Goal: Task Accomplishment & Management: Complete application form

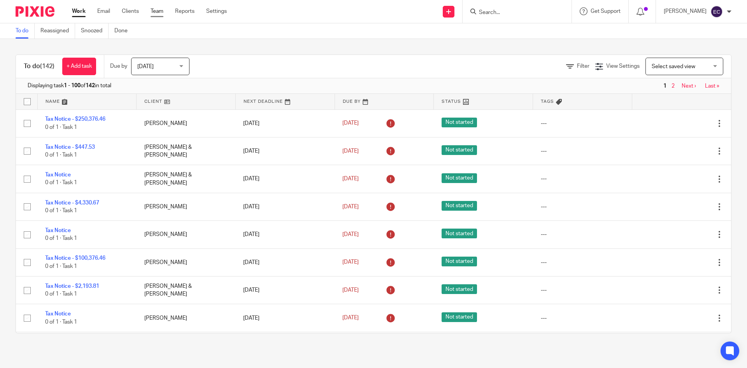
click at [157, 10] on link "Team" at bounding box center [157, 11] width 13 height 8
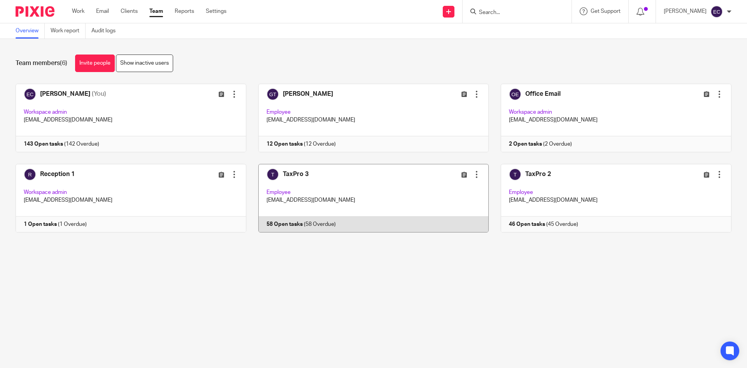
click at [297, 202] on link at bounding box center [367, 198] width 243 height 69
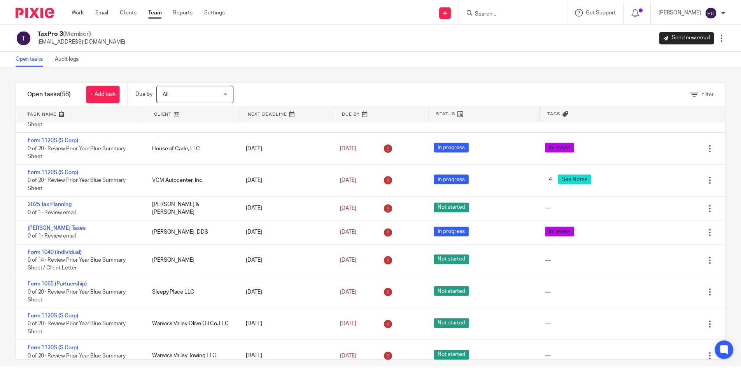
scroll to position [1526, 0]
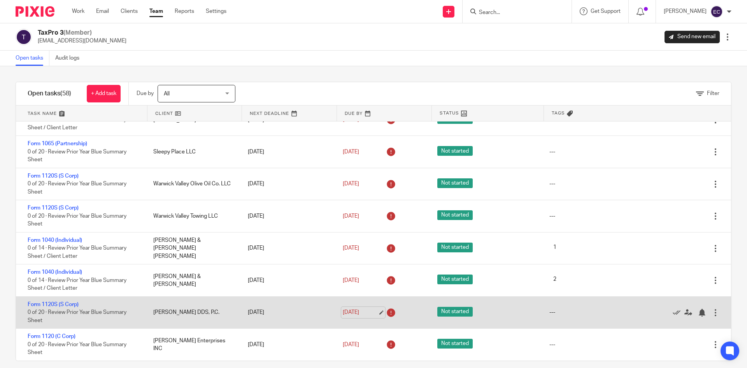
click at [359, 311] on link "Aug 18, 2025" at bounding box center [360, 312] width 35 height 8
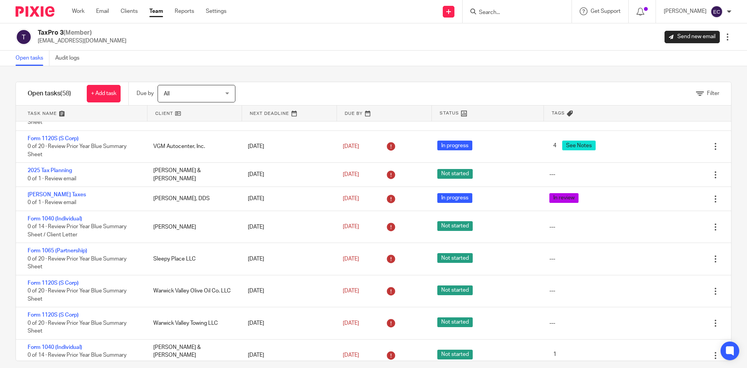
scroll to position [1425, 0]
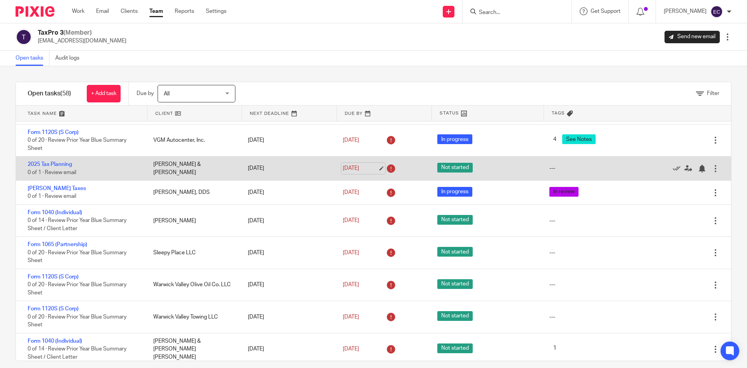
click at [352, 171] on link "Aug 11, 2025" at bounding box center [360, 168] width 35 height 8
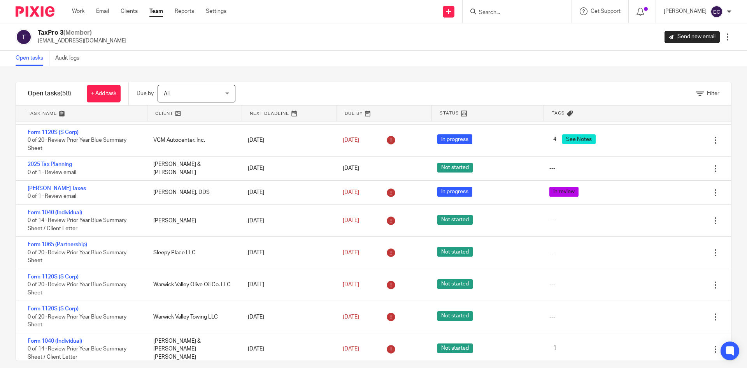
scroll to position [1526, 0]
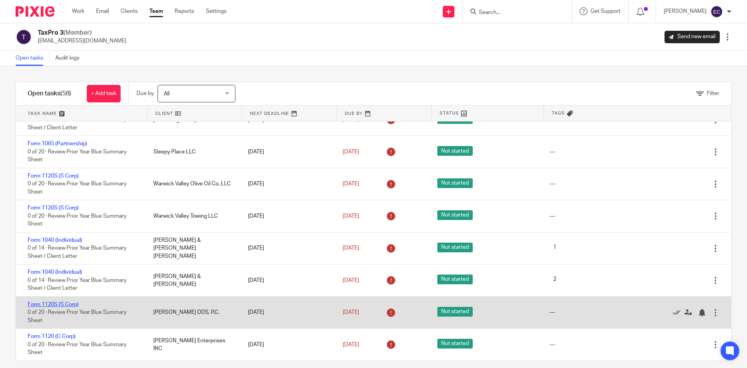
click at [63, 303] on link "Form 1120S (S Corp)" at bounding box center [53, 304] width 51 height 5
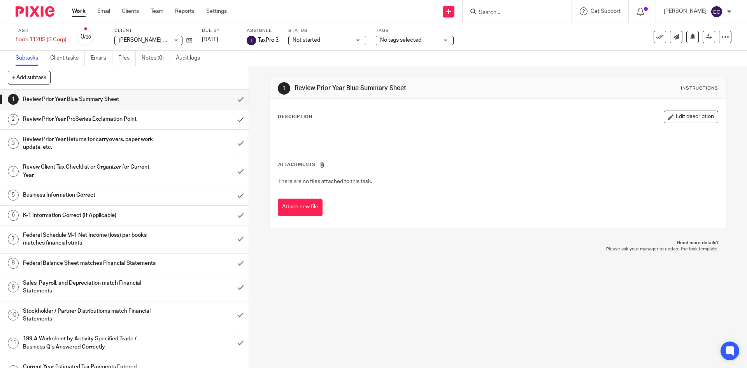
click at [446, 37] on div "No tags selected" at bounding box center [415, 40] width 78 height 9
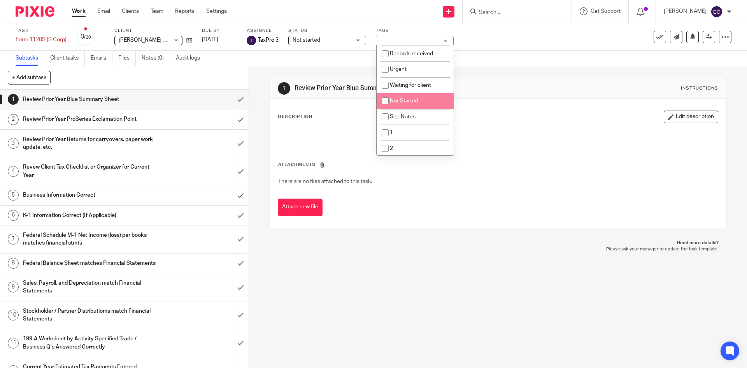
scroll to position [62, 0]
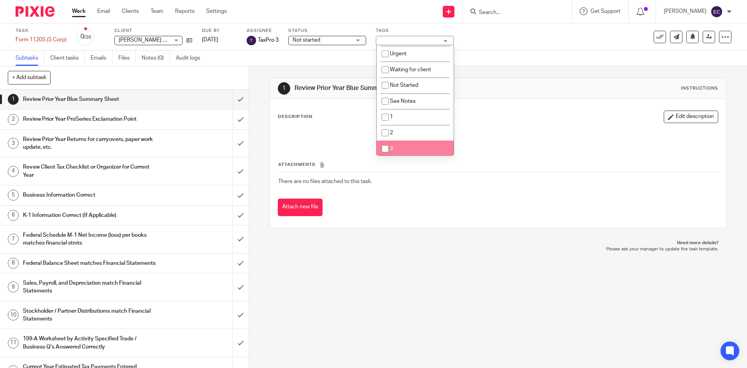
click at [386, 150] on input "checkbox" at bounding box center [385, 148] width 15 height 15
checkbox input "true"
click at [460, 285] on div "1 Review Prior Year Blue Summary Sheet Instructions Description Edit descriptio…" at bounding box center [498, 217] width 498 height 302
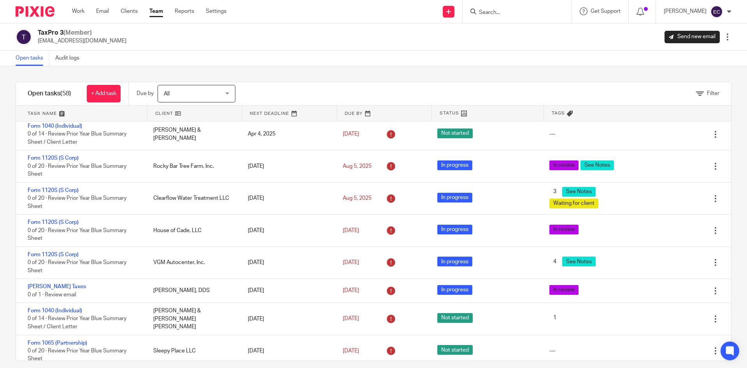
scroll to position [1294, 0]
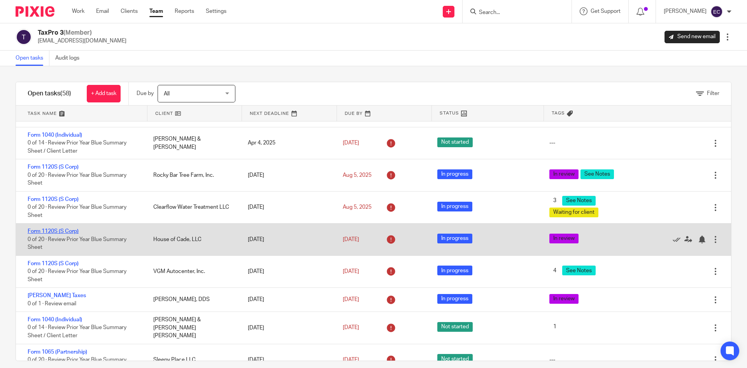
click at [53, 232] on link "Form 1120S (S Corp)" at bounding box center [53, 230] width 51 height 5
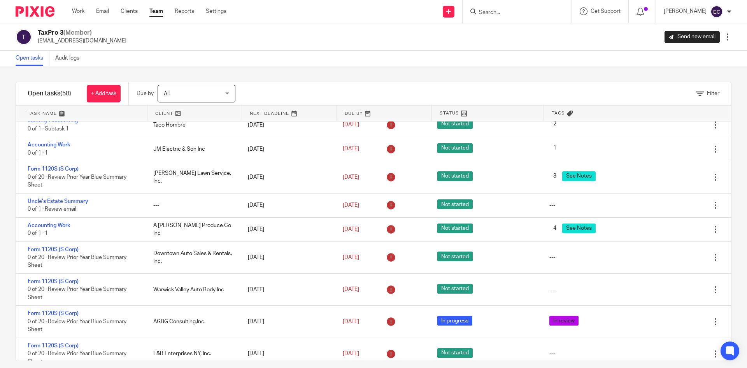
scroll to position [1010, 0]
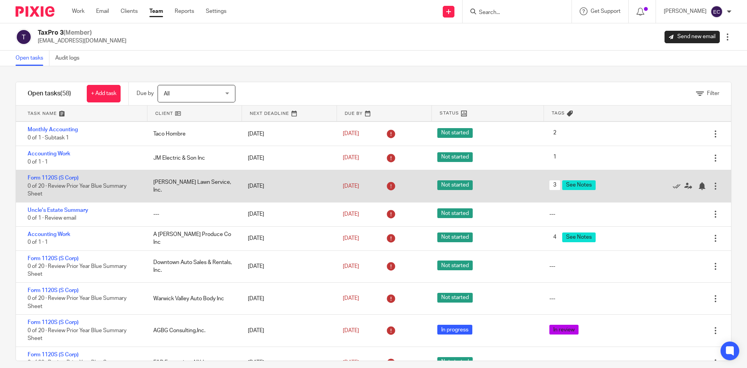
click at [183, 186] on div "[PERSON_NAME] Lawn Service, Inc." at bounding box center [193, 186] width 95 height 24
click at [71, 175] on link "Form 1120S (S Corp)" at bounding box center [53, 177] width 51 height 5
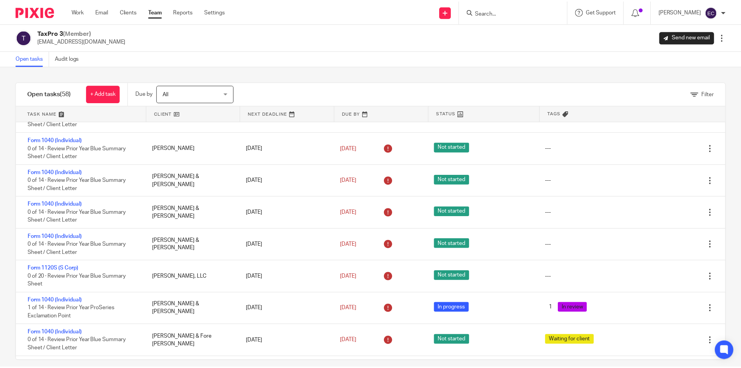
scroll to position [635, 0]
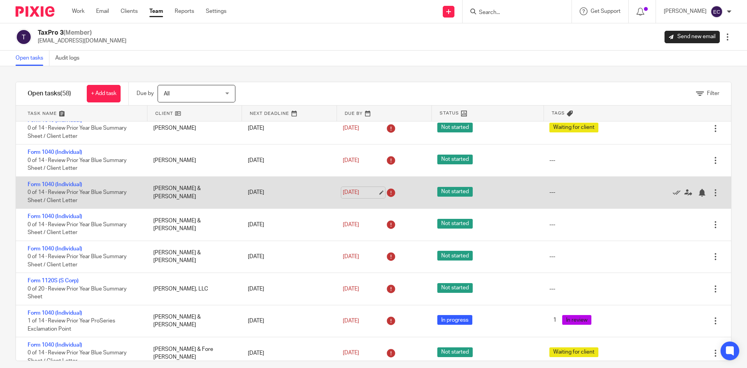
click at [352, 192] on link "May 16, 2025" at bounding box center [360, 192] width 35 height 8
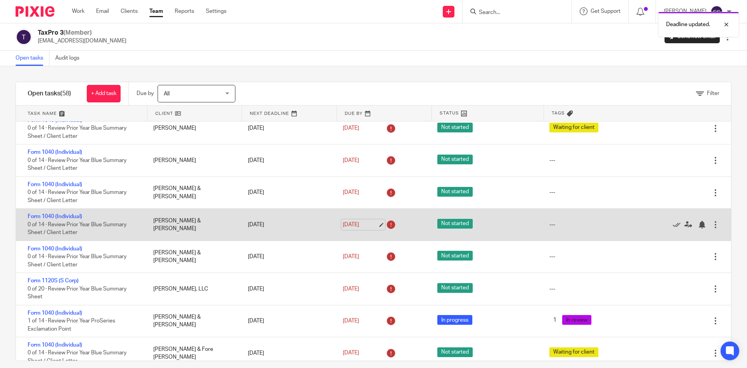
click at [359, 223] on link "May 16, 2025" at bounding box center [360, 225] width 35 height 8
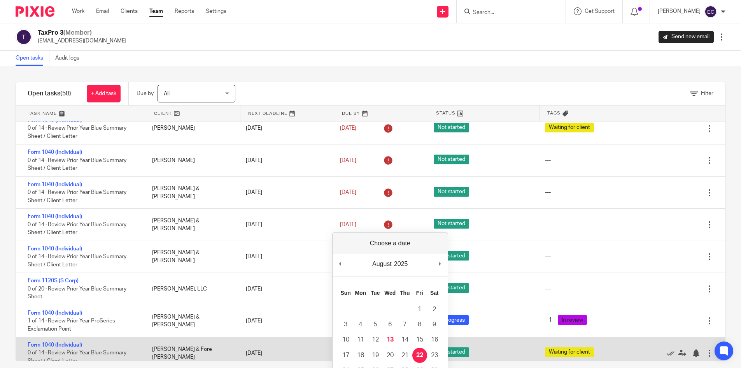
drag, startPoint x: 420, startPoint y: 356, endPoint x: 420, endPoint y: 352, distance: 4.3
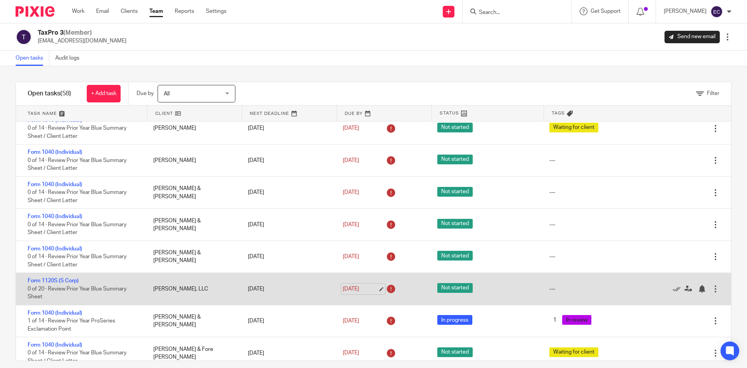
click at [350, 292] on link "Jun 20, 2025" at bounding box center [360, 289] width 35 height 8
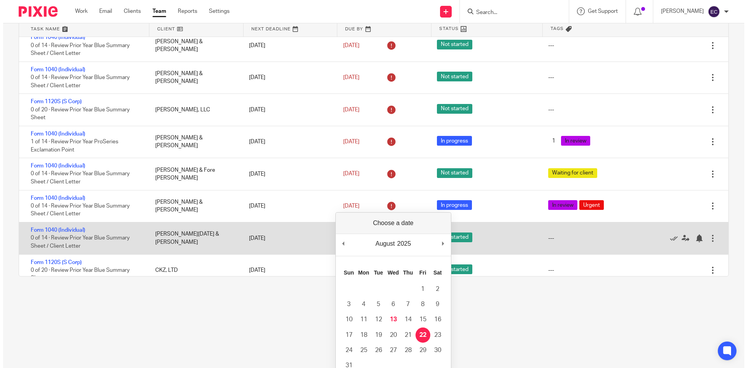
scroll to position [0, 0]
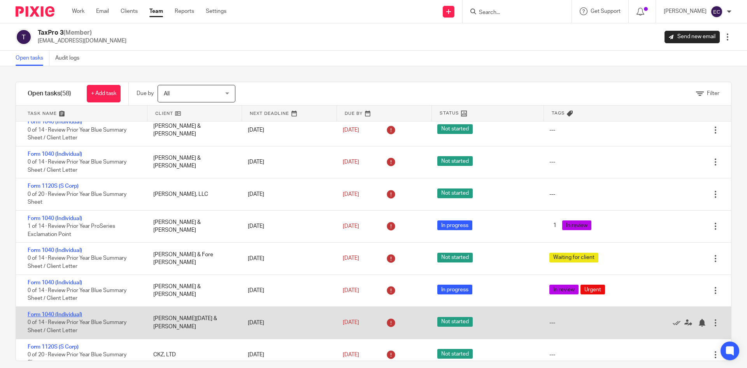
click at [75, 314] on link "Form 1040 (Individual)" at bounding box center [55, 314] width 54 height 5
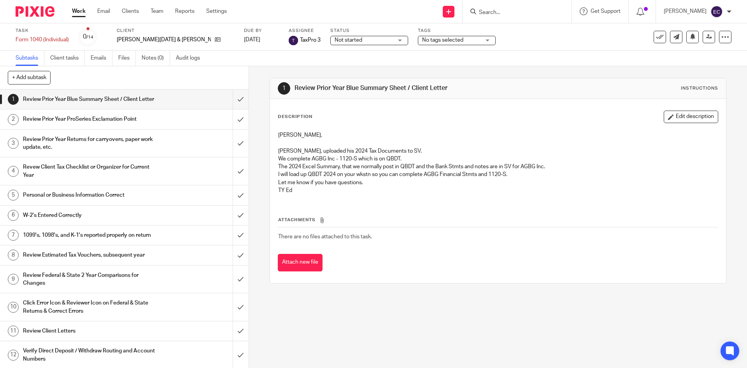
click at [410, 320] on div "1 Review Prior Year Blue Summary Sheet / Client Letter Instructions Description…" at bounding box center [498, 217] width 498 height 302
click at [244, 40] on link "[DATE]" at bounding box center [261, 40] width 35 height 8
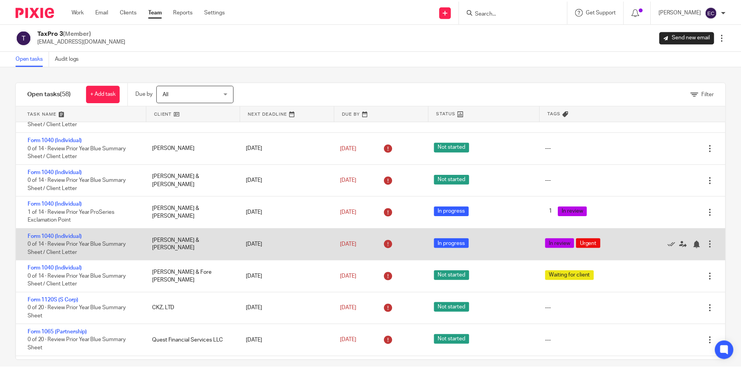
scroll to position [659, 0]
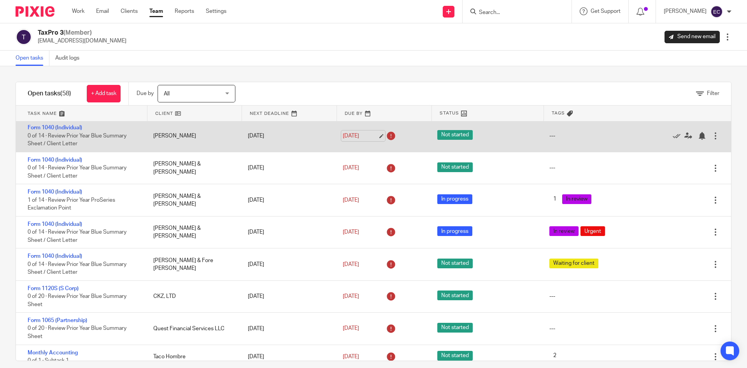
click at [343, 135] on link "May 16, 2025" at bounding box center [360, 136] width 35 height 8
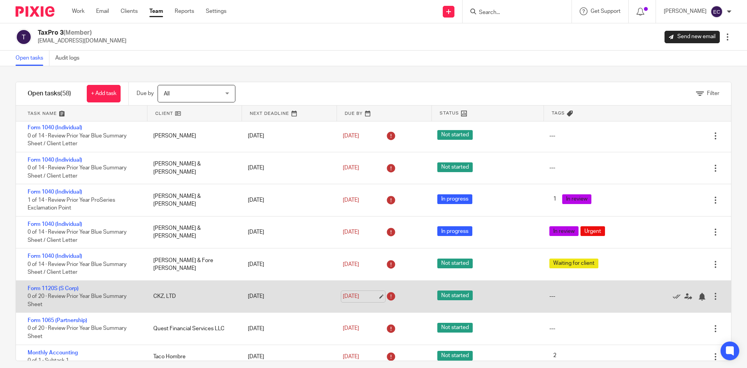
click at [355, 295] on link "Jul 9, 2025" at bounding box center [360, 296] width 35 height 8
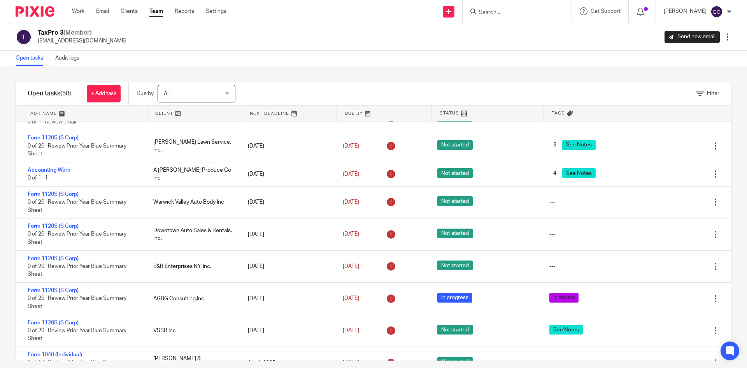
scroll to position [949, 0]
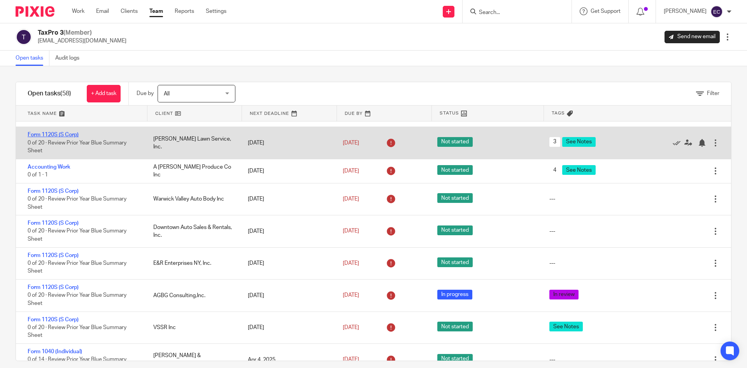
click at [51, 136] on link "Form 1120S (S Corp)" at bounding box center [53, 134] width 51 height 5
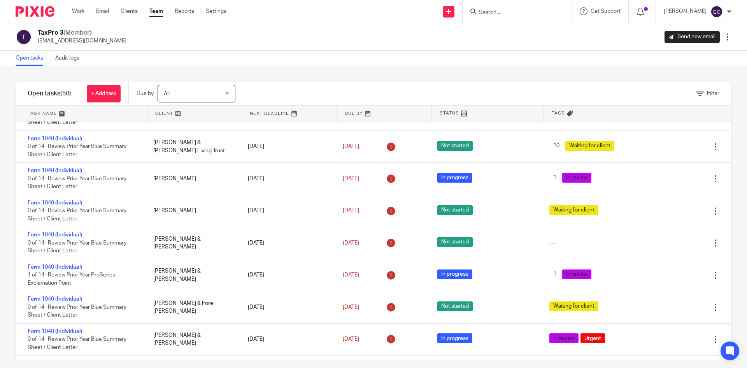
scroll to position [555, 0]
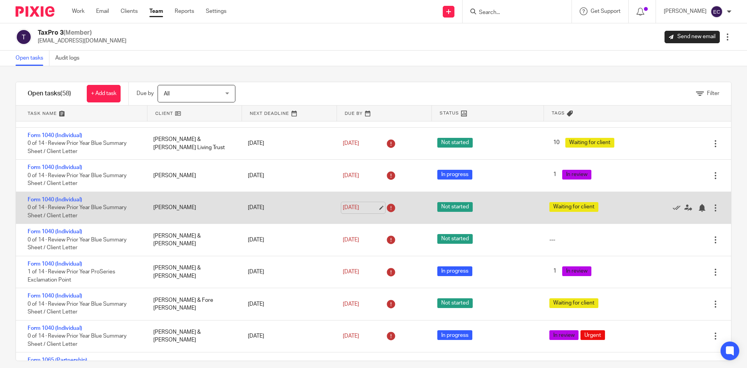
click at [356, 211] on link "May 16, 2025" at bounding box center [360, 208] width 35 height 8
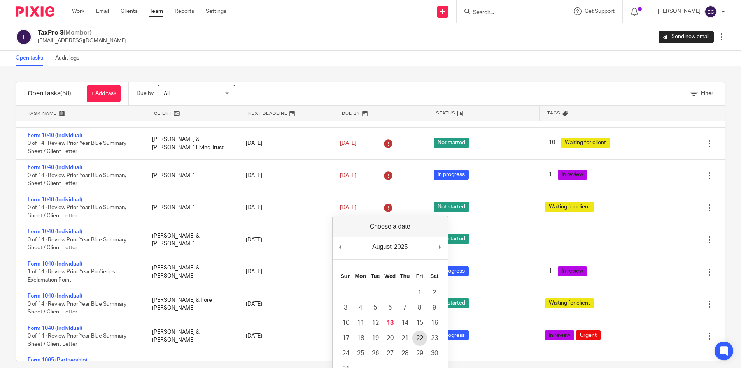
drag, startPoint x: 418, startPoint y: 337, endPoint x: 418, endPoint y: 327, distance: 9.7
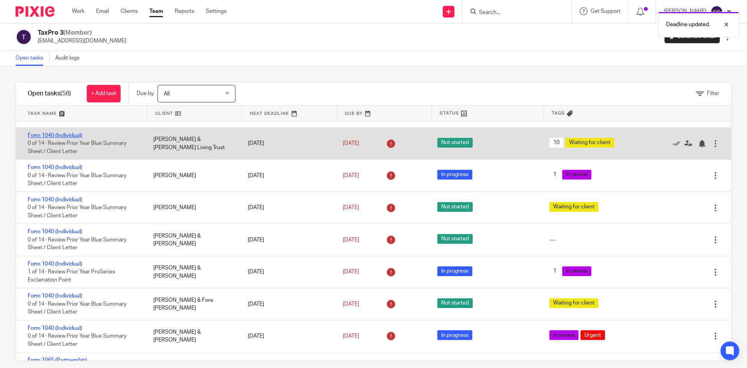
click at [78, 135] on link "Form 1040 (Individual)" at bounding box center [55, 135] width 54 height 5
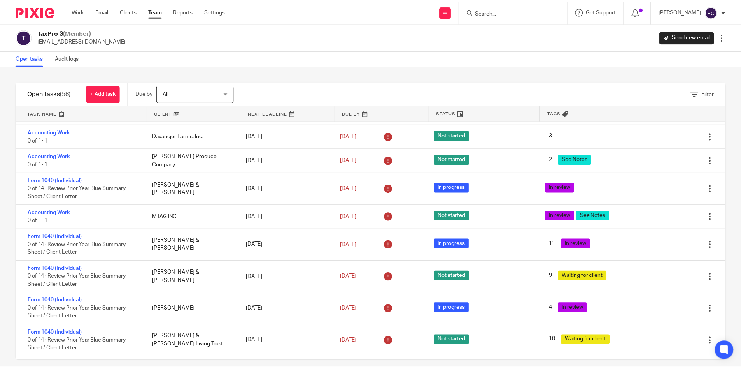
scroll to position [374, 0]
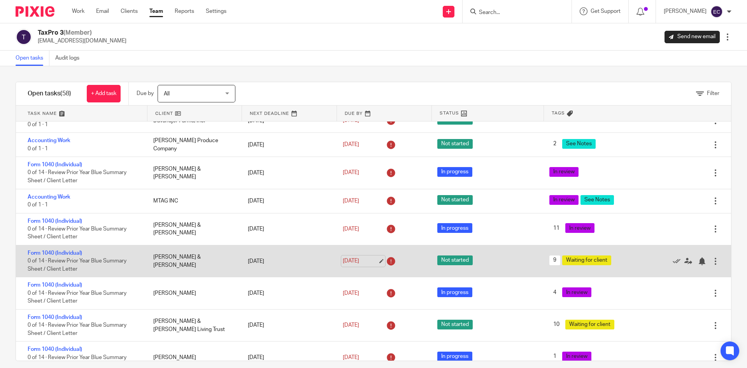
click at [361, 262] on link "[DATE]" at bounding box center [360, 261] width 35 height 8
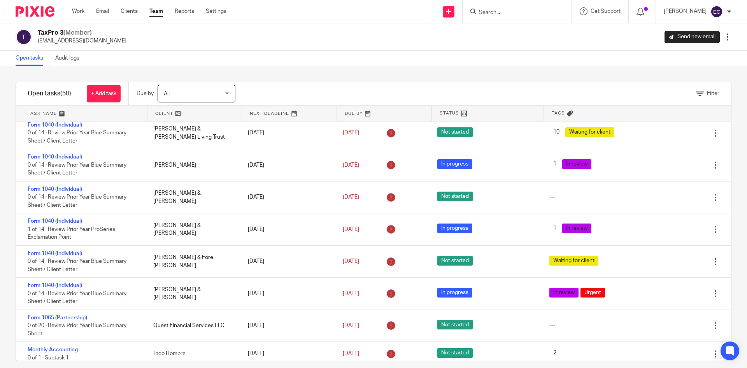
scroll to position [572, 0]
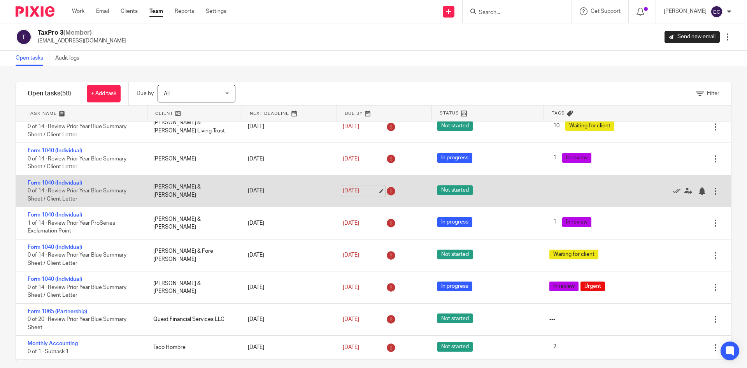
click at [362, 192] on link "May 22, 2025" at bounding box center [360, 191] width 35 height 8
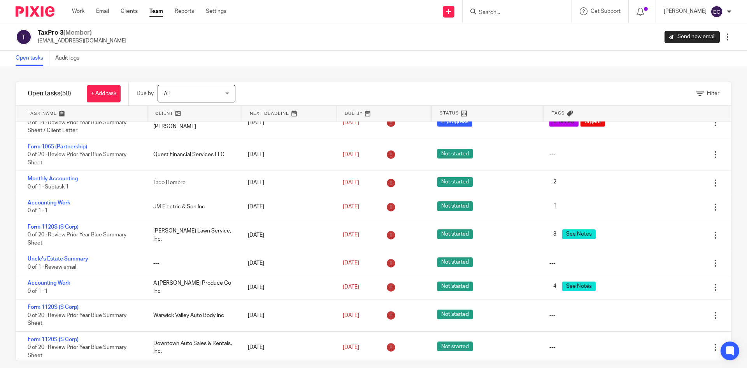
scroll to position [755, 0]
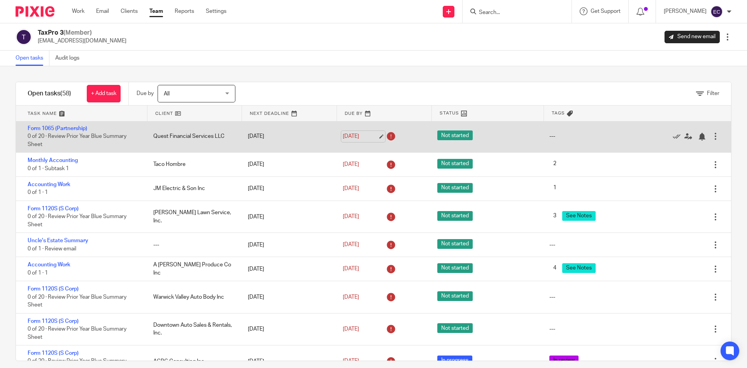
click at [359, 132] on link "Jul 11, 2025" at bounding box center [360, 136] width 35 height 8
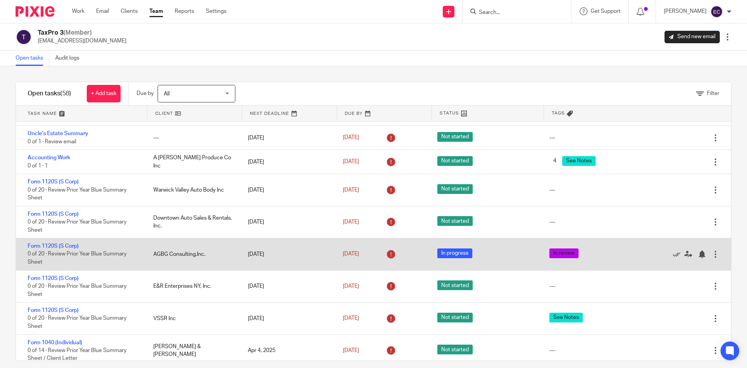
scroll to position [865, 0]
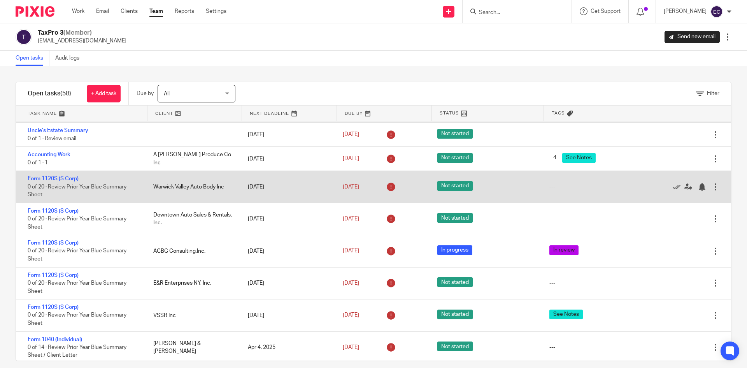
click at [43, 176] on link "Form 1120S (S Corp)" at bounding box center [53, 178] width 51 height 5
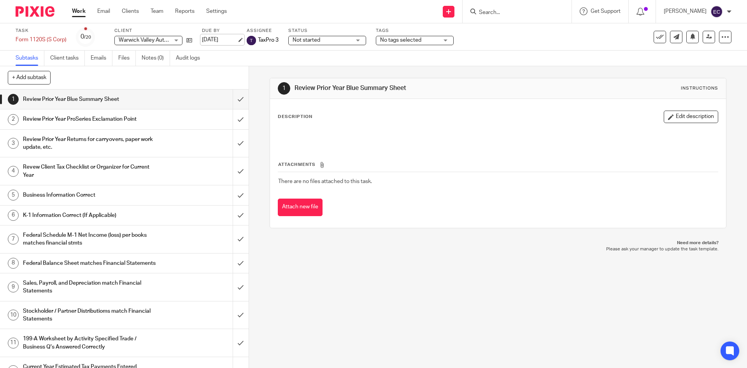
click at [234, 40] on link "[DATE]" at bounding box center [219, 40] width 35 height 8
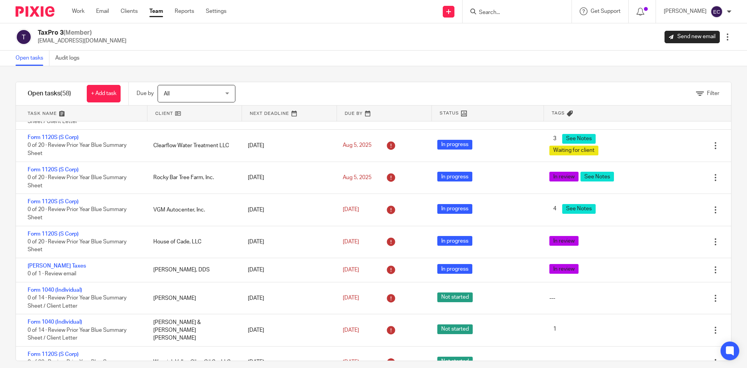
scroll to position [931, 0]
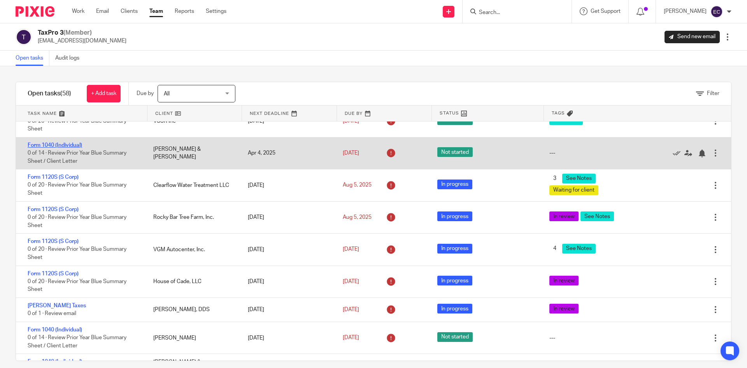
click at [36, 144] on link "Form 1040 (Individual)" at bounding box center [55, 144] width 54 height 5
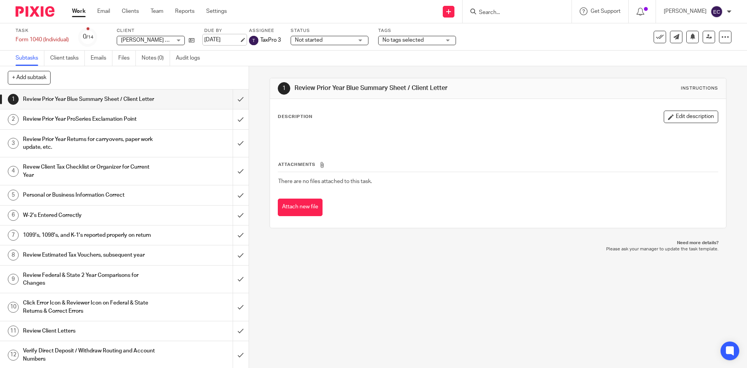
click at [226, 41] on link "[DATE]" at bounding box center [221, 40] width 35 height 8
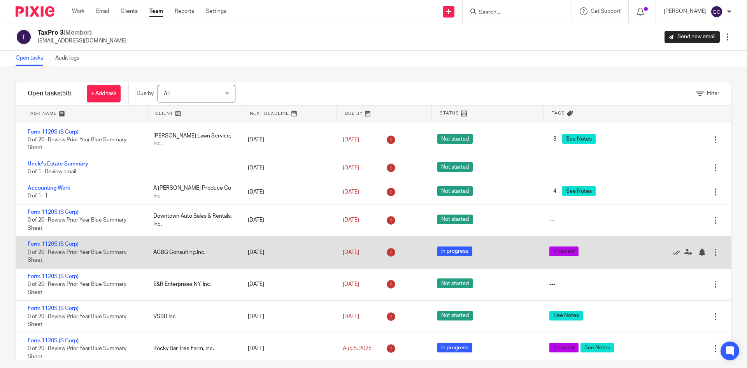
scroll to position [739, 0]
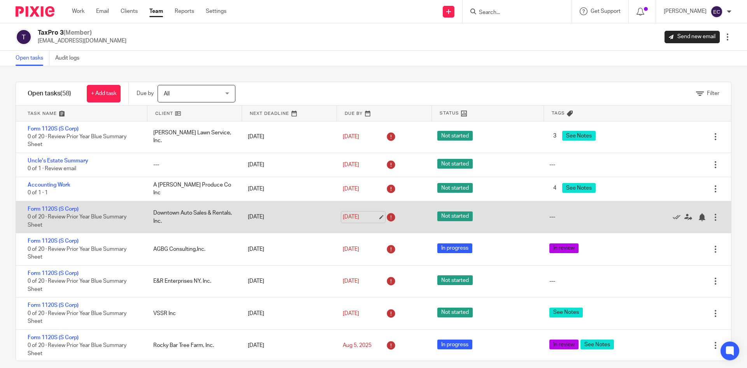
click at [360, 220] on link "[DATE]" at bounding box center [360, 217] width 35 height 8
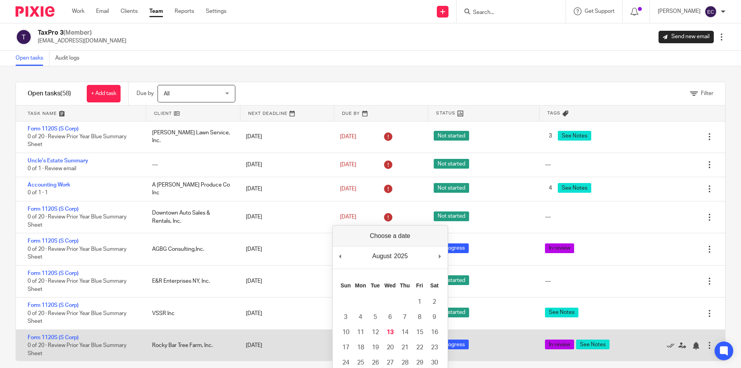
drag, startPoint x: 392, startPoint y: 348, endPoint x: 393, endPoint y: 342, distance: 6.0
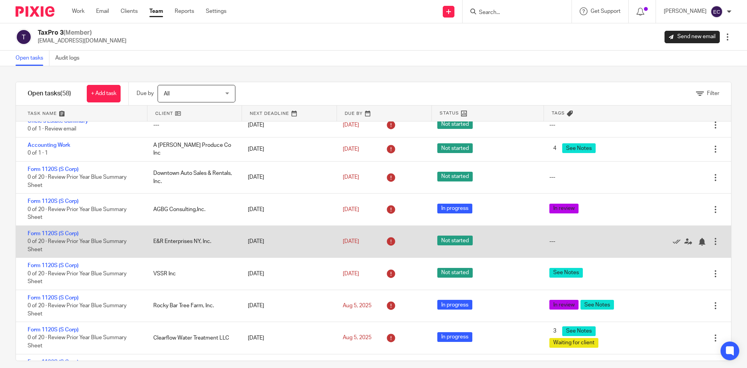
scroll to position [782, 0]
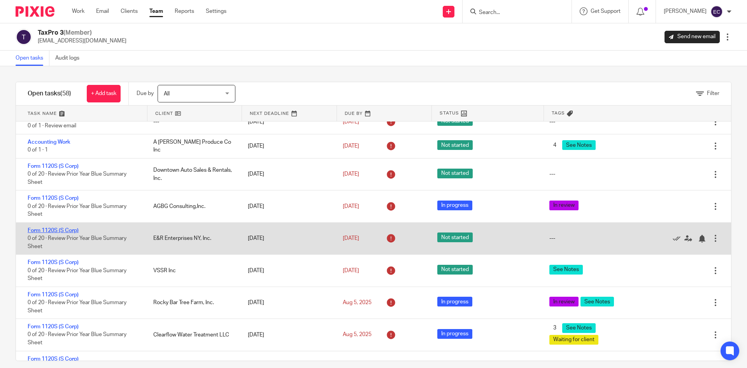
click at [57, 228] on link "Form 1120S (S Corp)" at bounding box center [53, 230] width 51 height 5
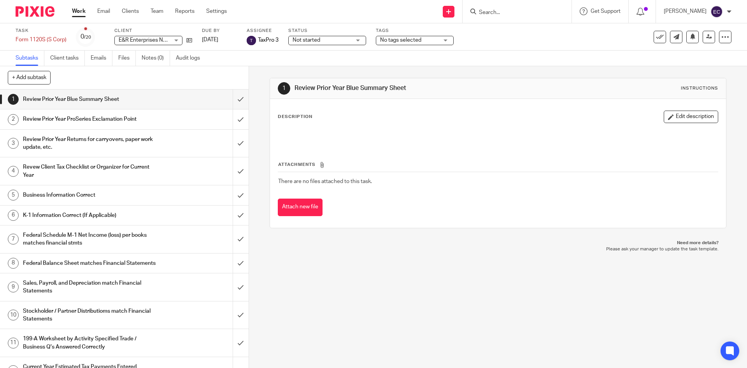
click at [446, 42] on div "No tags selected" at bounding box center [415, 40] width 78 height 9
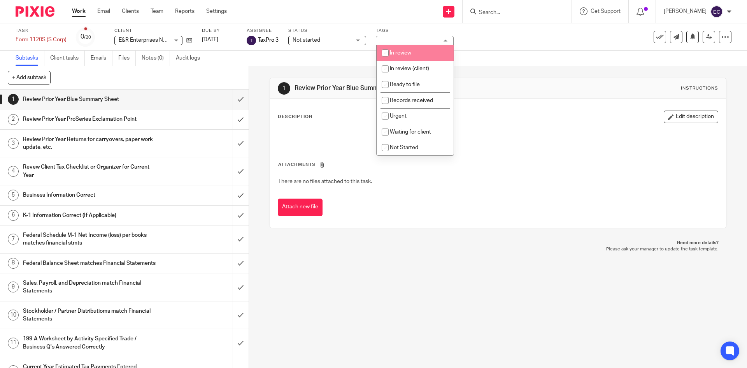
click at [408, 57] on li "In review" at bounding box center [415, 53] width 77 height 16
checkbox input "true"
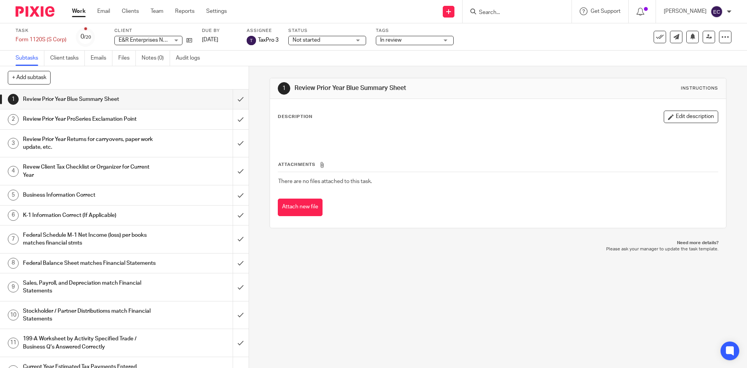
click at [436, 277] on div "1 Review Prior Year Blue Summary Sheet Instructions Description Edit descriptio…" at bounding box center [498, 217] width 498 height 302
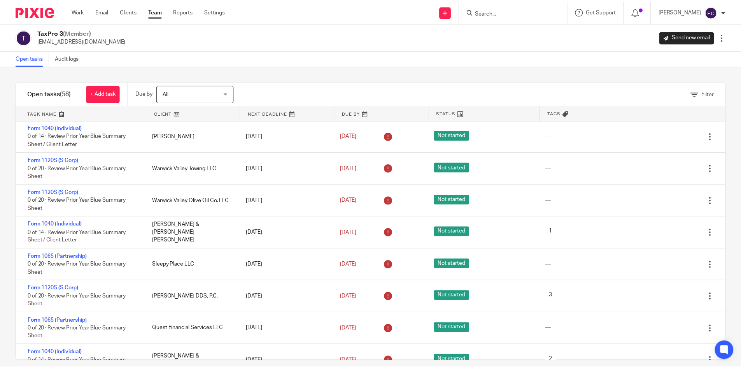
scroll to position [1080, 0]
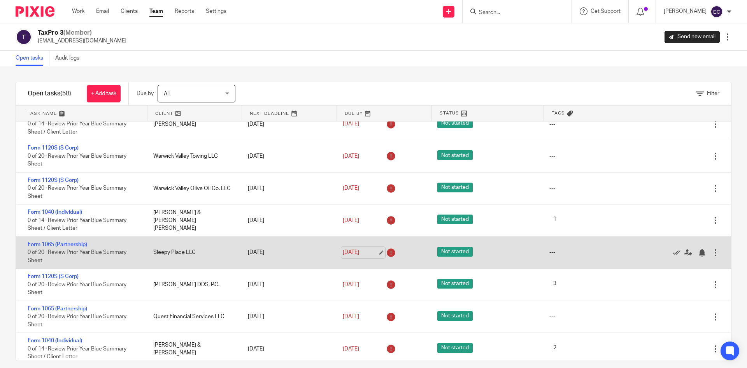
click at [346, 253] on link "Aug 13, 2025" at bounding box center [360, 252] width 35 height 8
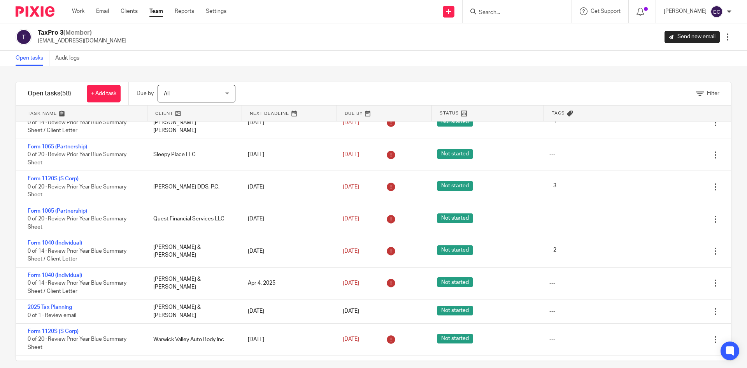
scroll to position [1190, 0]
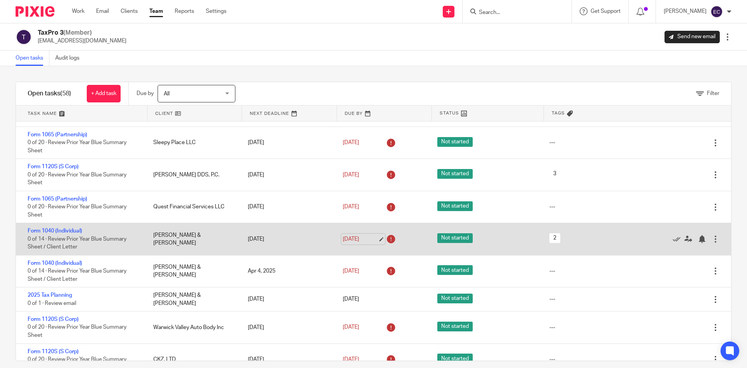
click at [353, 237] on link "Aug 15, 2025" at bounding box center [360, 239] width 35 height 8
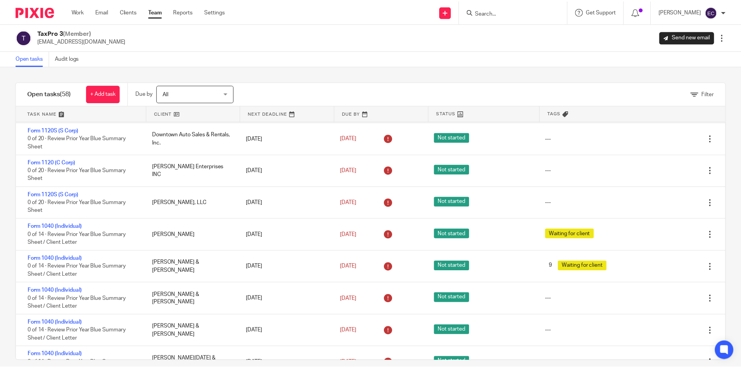
scroll to position [1450, 0]
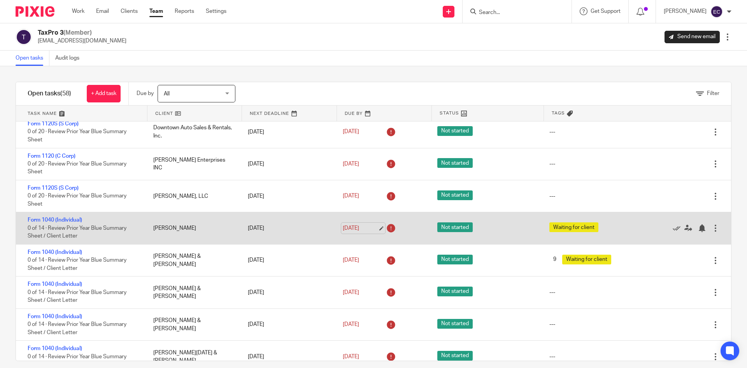
click at [346, 229] on link "[DATE]" at bounding box center [360, 228] width 35 height 8
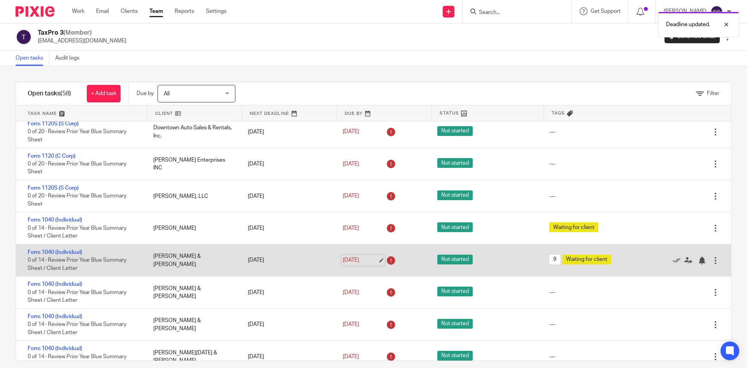
click at [348, 258] on link "[DATE]" at bounding box center [360, 260] width 35 height 8
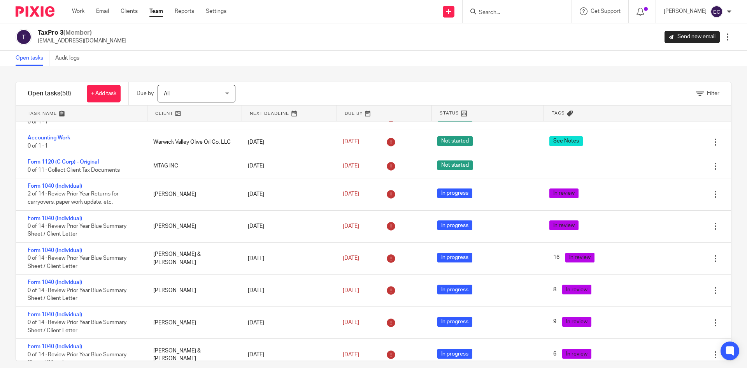
scroll to position [0, 0]
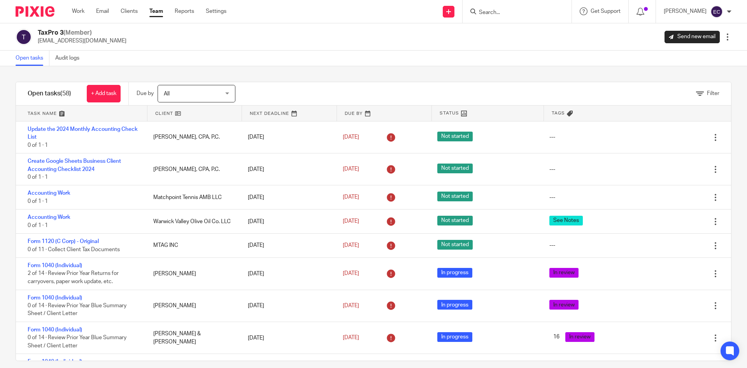
click at [154, 8] on link "Team" at bounding box center [156, 11] width 14 height 8
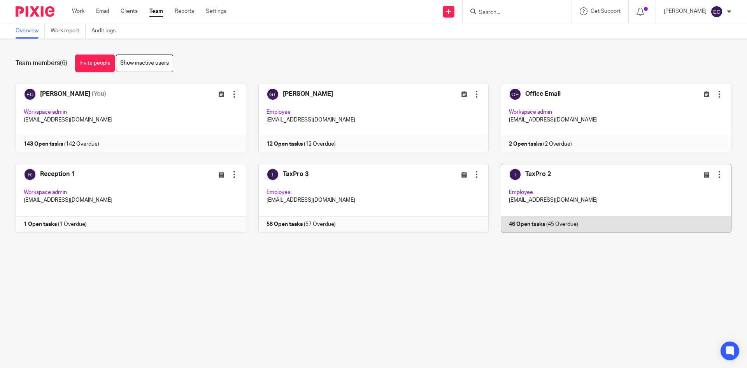
click at [578, 188] on link at bounding box center [610, 198] width 243 height 69
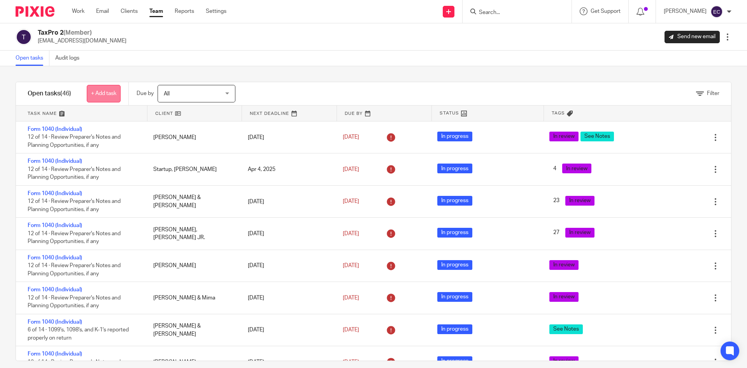
click at [107, 93] on link "+ Add task" at bounding box center [104, 94] width 34 height 18
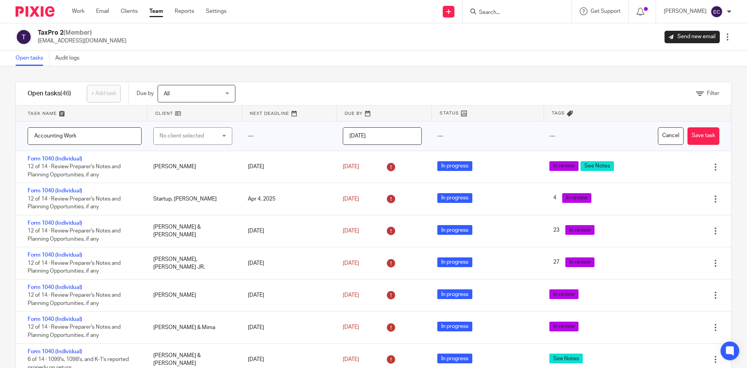
type input "Accounting Work"
click at [160, 134] on div "No client selected" at bounding box center [189, 136] width 58 height 16
type input "Pari"
click at [176, 183] on span "Paris, [PERSON_NAME] & [PERSON_NAME]" at bounding box center [187, 179] width 62 height 14
click at [699, 137] on button "Save task" at bounding box center [704, 136] width 32 height 18
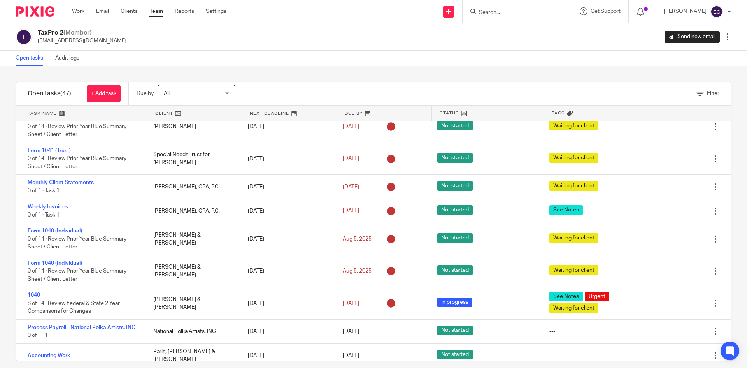
scroll to position [1233, 0]
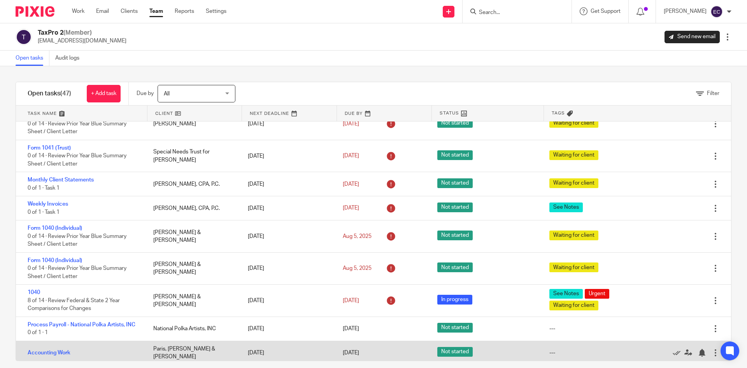
click at [58, 354] on div "Accounting Work" at bounding box center [81, 353] width 130 height 16
click at [62, 350] on link "Accounting Work" at bounding box center [49, 352] width 43 height 5
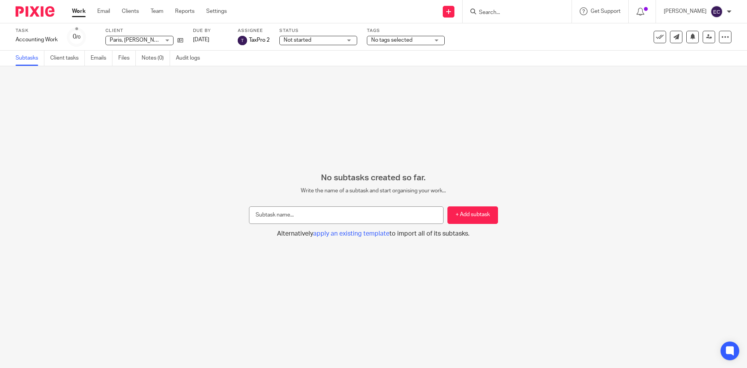
click at [432, 39] on div "No tags selected" at bounding box center [406, 40] width 78 height 9
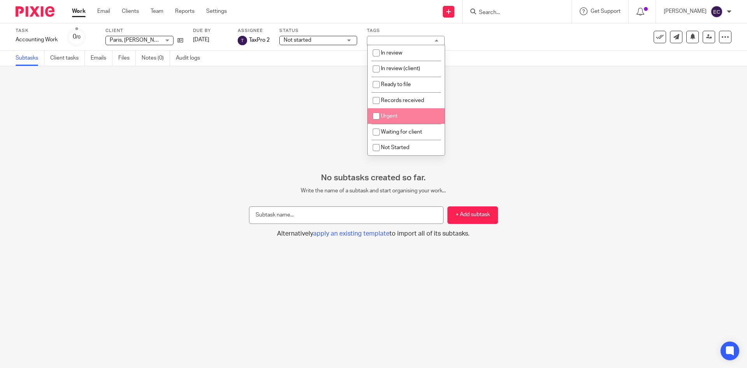
click at [383, 117] on input "checkbox" at bounding box center [376, 116] width 15 height 15
checkbox input "true"
click at [323, 217] on input "text" at bounding box center [346, 215] width 195 height 18
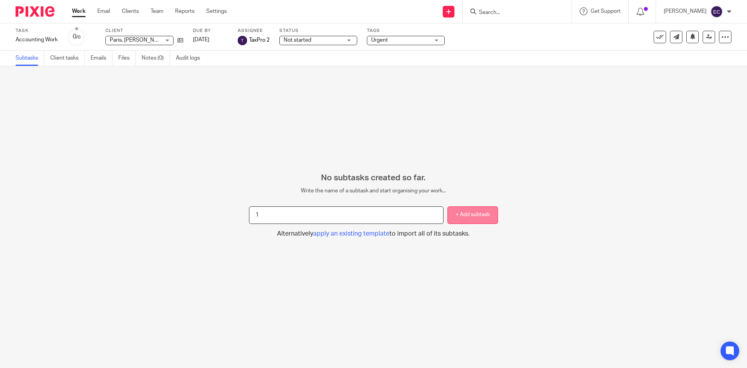
type input "1"
click at [465, 211] on button "+ Add subtask" at bounding box center [473, 215] width 51 height 18
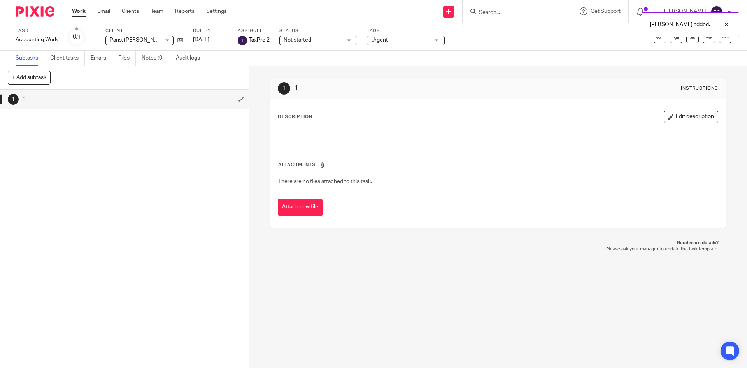
click at [695, 117] on button "Edit description" at bounding box center [691, 117] width 54 height 12
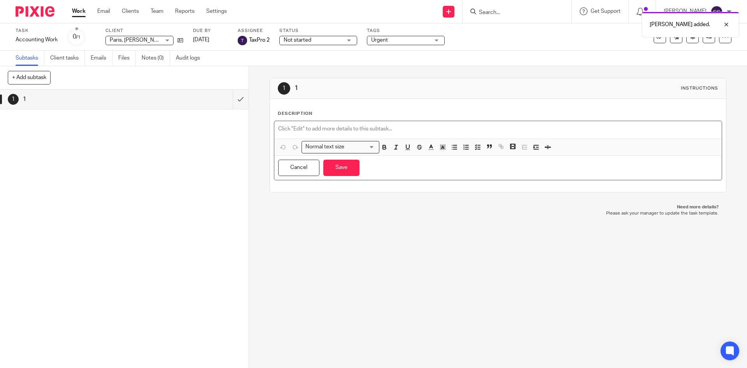
drag, startPoint x: 342, startPoint y: 125, endPoint x: 365, endPoint y: 125, distance: 22.6
click at [342, 125] on p at bounding box center [497, 129] width 439 height 8
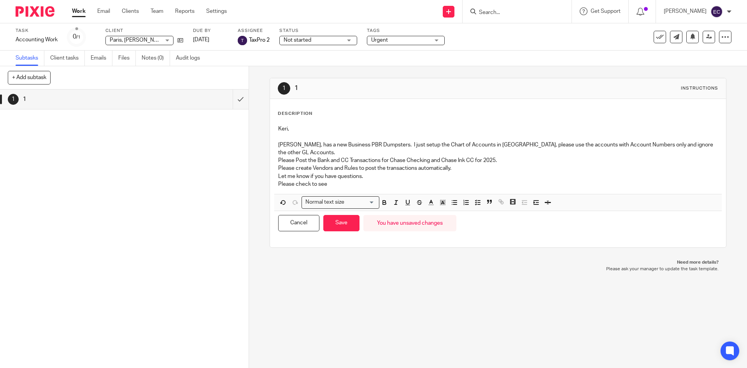
click at [335, 180] on p "Please check to see" at bounding box center [497, 184] width 439 height 8
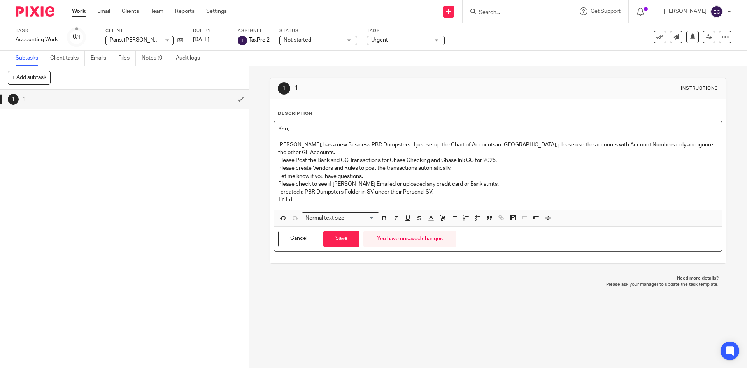
click at [445, 188] on p "I created a PBR Dumpsters Folder in SV under their Personal SV." at bounding box center [497, 192] width 439 height 8
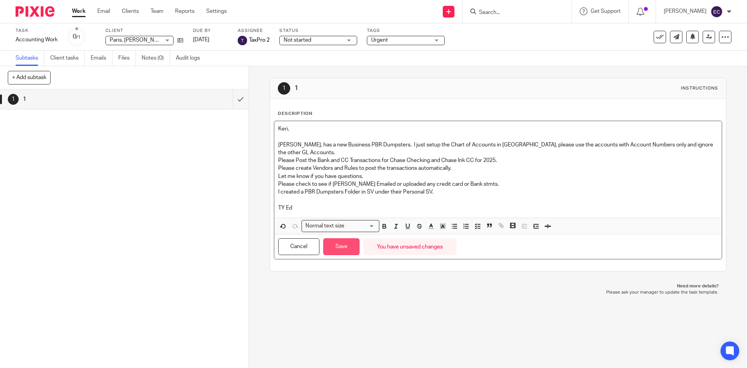
click at [329, 239] on button "Save" at bounding box center [341, 246] width 36 height 17
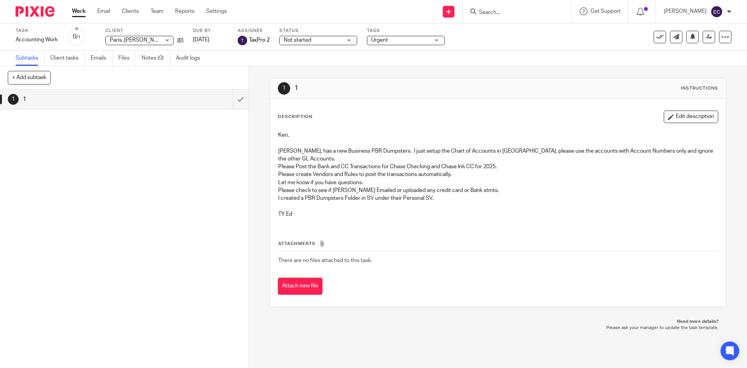
click at [483, 230] on div "Attachments There are no files attached to this task. Attach new file" at bounding box center [498, 259] width 440 height 71
click at [167, 153] on div "1 1" at bounding box center [124, 229] width 249 height 278
click at [130, 149] on div "1 1" at bounding box center [124, 229] width 249 height 278
click at [161, 9] on link "Team" at bounding box center [157, 11] width 13 height 8
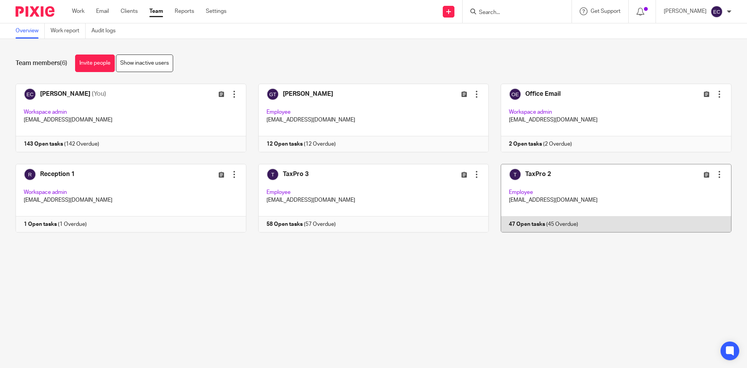
click at [551, 193] on link at bounding box center [610, 198] width 243 height 69
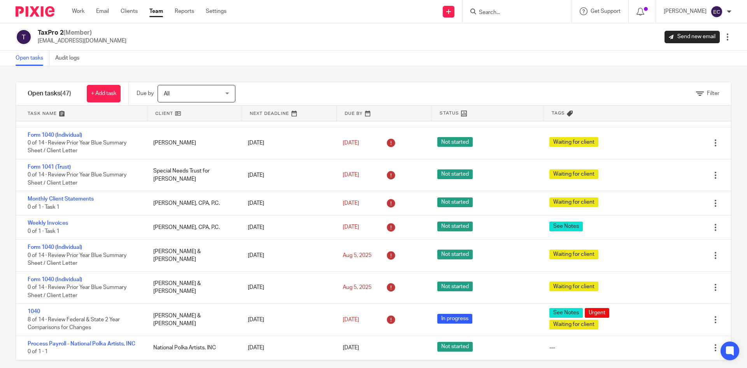
scroll to position [1237, 0]
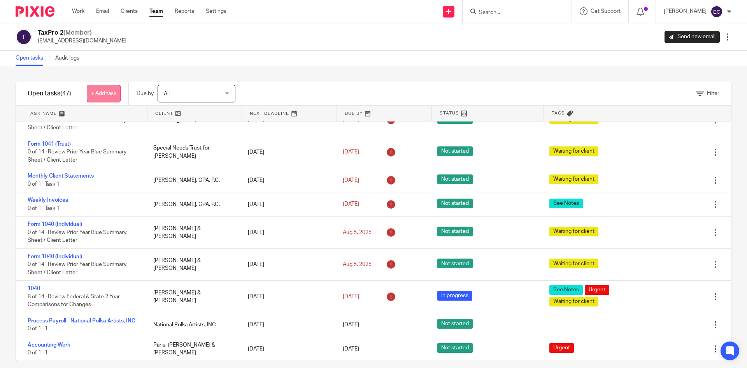
click at [104, 91] on link "+ Add task" at bounding box center [104, 94] width 34 height 18
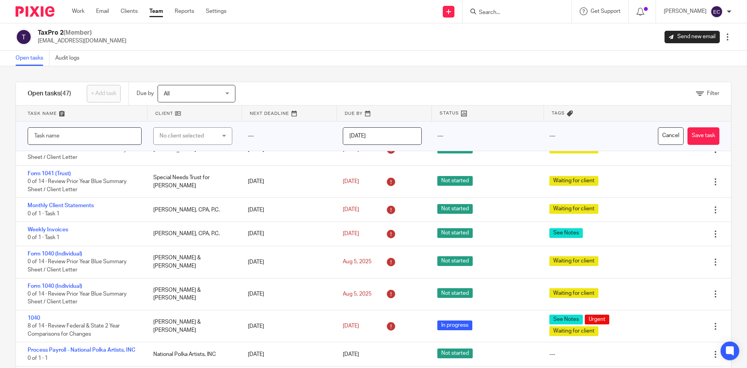
click at [101, 138] on input "text" at bounding box center [85, 136] width 114 height 18
type input "Accounting Work"
click at [186, 133] on div "No client selected" at bounding box center [189, 136] width 58 height 16
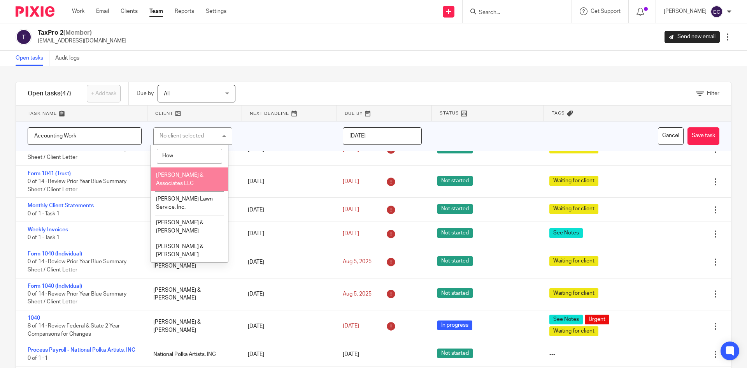
type input "How"
click at [188, 178] on li "[PERSON_NAME] & Associates LLC" at bounding box center [189, 179] width 77 height 24
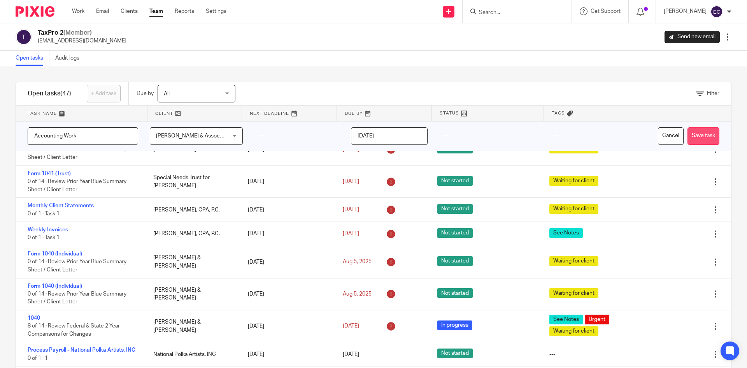
click at [689, 137] on button "Save task" at bounding box center [704, 136] width 32 height 18
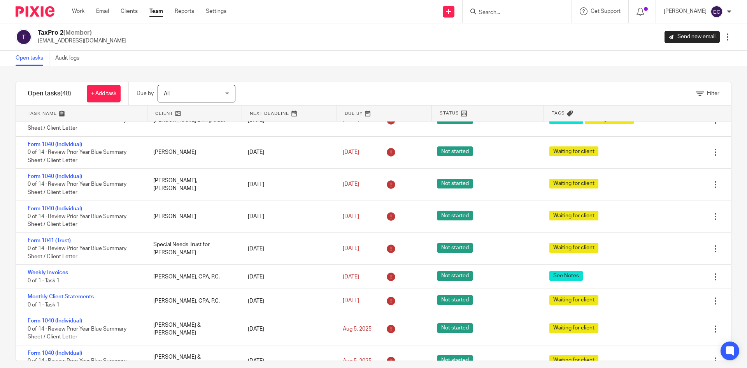
scroll to position [1257, 0]
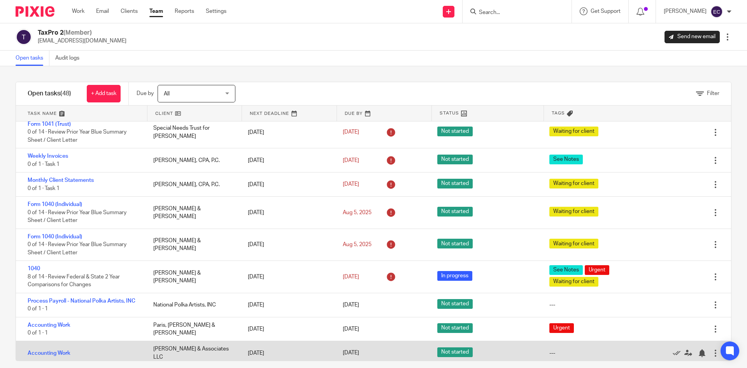
click at [52, 353] on link "Accounting Work" at bounding box center [49, 352] width 43 height 5
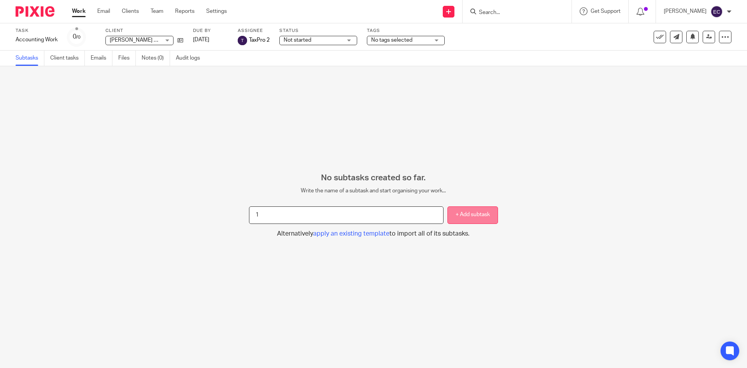
type input "1"
click at [462, 213] on button "+ Add subtask" at bounding box center [473, 215] width 51 height 18
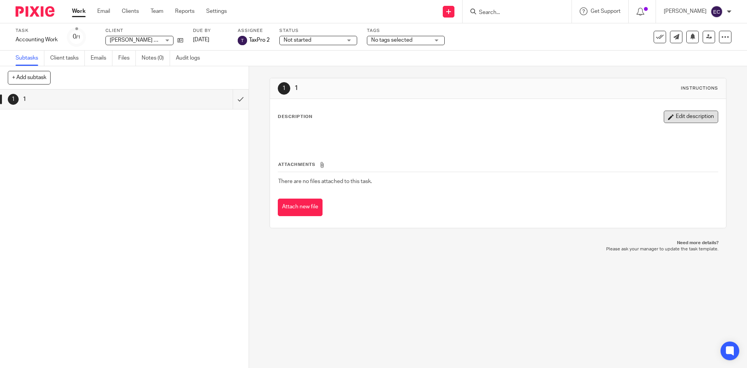
click at [675, 112] on button "Edit description" at bounding box center [691, 117] width 54 height 12
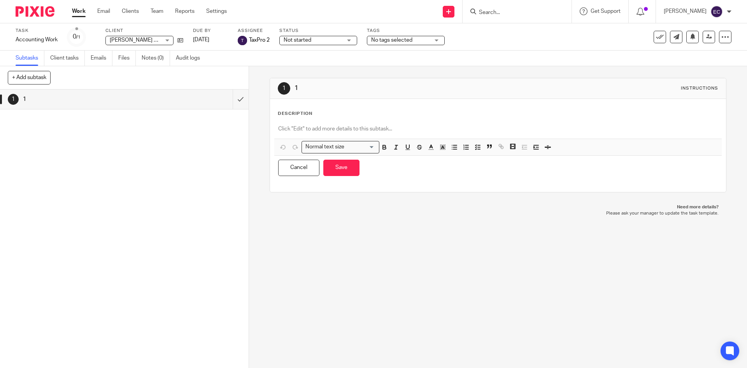
click at [399, 132] on p at bounding box center [497, 129] width 439 height 8
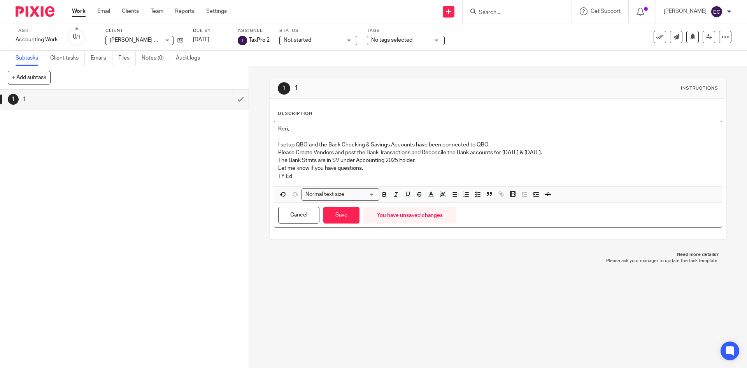
click at [381, 171] on p "Let me know if you have questions." at bounding box center [497, 168] width 439 height 8
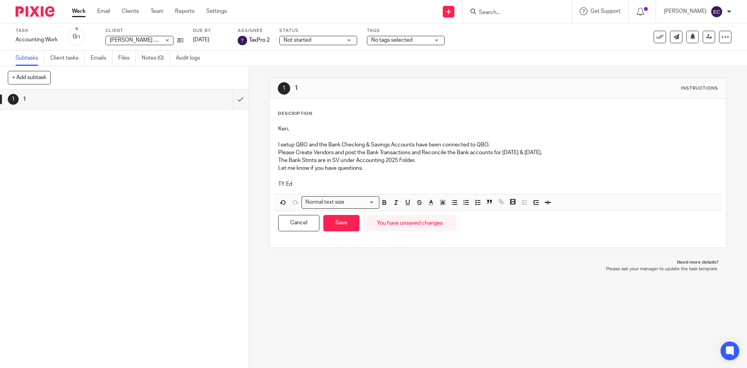
click at [439, 41] on div "No tags selected" at bounding box center [406, 40] width 78 height 9
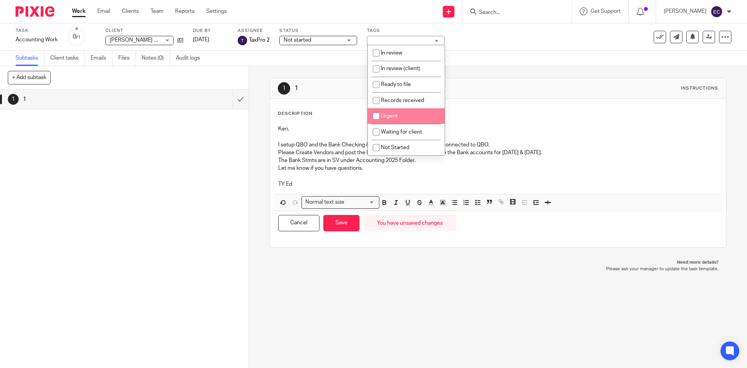
click at [405, 112] on li "Urgent" at bounding box center [406, 116] width 77 height 16
checkbox input "true"
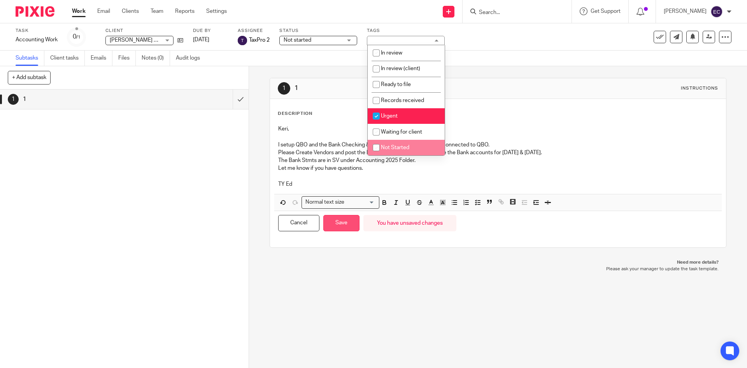
click at [335, 224] on button "Save" at bounding box center [341, 223] width 36 height 17
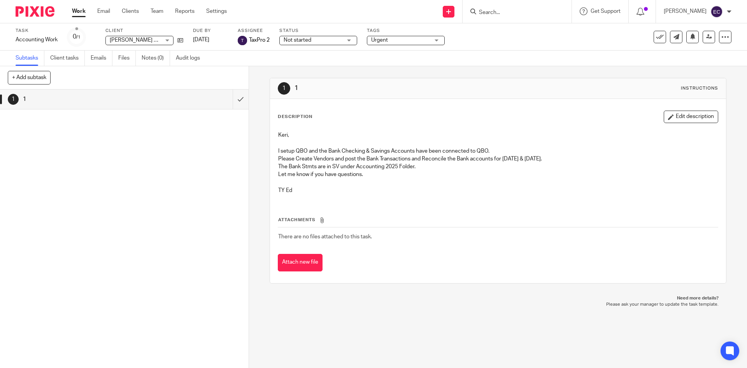
click at [571, 158] on p "Please Create Vendors and post the Bank Transactions and Reconcile the Bank acc…" at bounding box center [497, 159] width 439 height 8
click at [570, 158] on p "Please Create Vendors and post the Bank Transactions and Reconcile the Bank acc…" at bounding box center [497, 159] width 439 height 8
click at [563, 160] on p "Please Create Vendors and post the Bank Transactions and Reconcile the Bank acc…" at bounding box center [497, 159] width 439 height 8
click at [566, 158] on p "Please Create Vendors and post the Bank Transactions and Reconcile the Bank acc…" at bounding box center [497, 159] width 439 height 8
drag, startPoint x: 671, startPoint y: 117, endPoint x: 668, endPoint y: 121, distance: 5.3
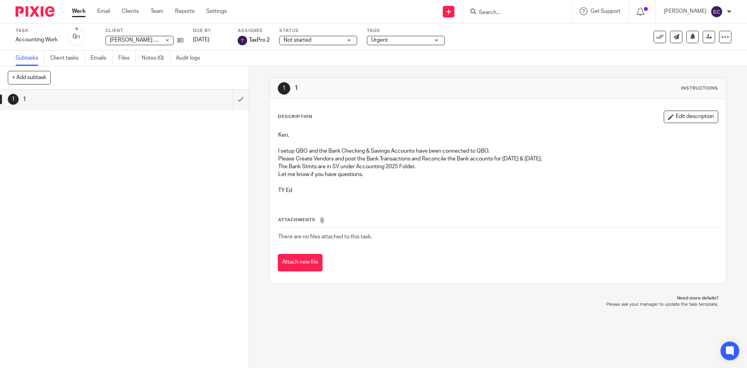
click at [671, 118] on button "Edit description" at bounding box center [691, 117] width 54 height 12
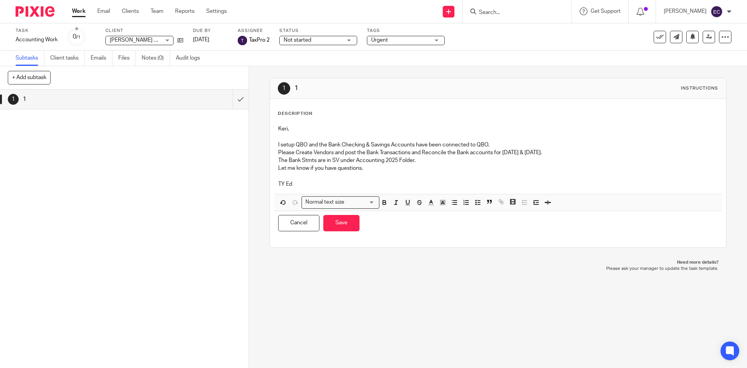
click at [570, 150] on p "Please Create Vendors and post the Bank Transactions and Reconcile the Bank acc…" at bounding box center [497, 153] width 439 height 8
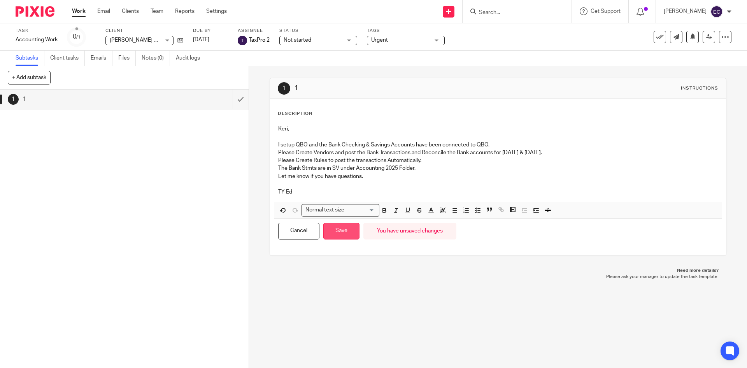
click at [334, 230] on button "Save" at bounding box center [341, 231] width 36 height 17
